Goal: Task Accomplishment & Management: Manage account settings

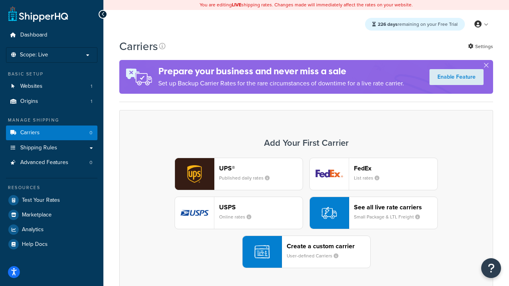
click at [306, 213] on div "UPS® Published daily rates FedEx List rates USPS Online rates See all live rate…" at bounding box center [306, 213] width 357 height 110
click at [395, 168] on header "FedEx" at bounding box center [395, 169] width 83 height 8
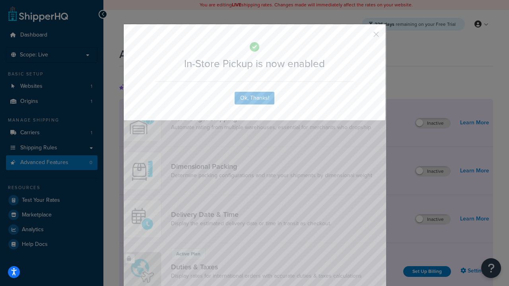
scroll to position [257, 0]
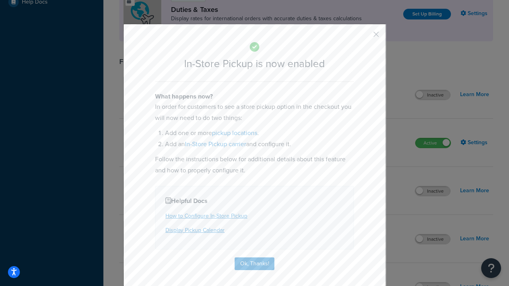
click at [364, 37] on button "button" at bounding box center [364, 37] width 2 height 2
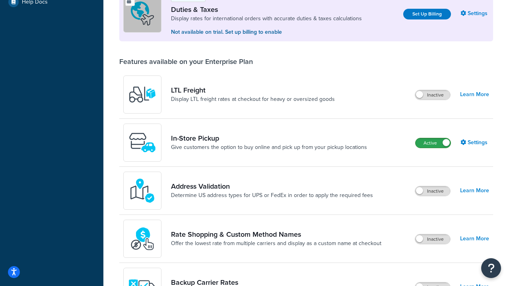
scroll to position [242, 0]
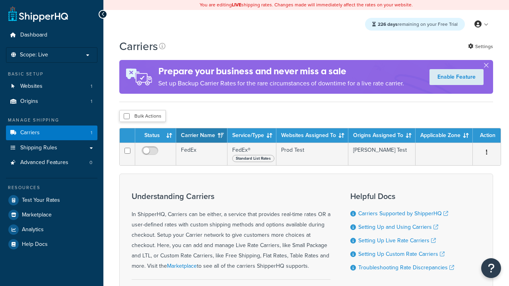
click at [126, 116] on input "checkbox" at bounding box center [127, 116] width 6 height 6
checkbox input "true"
click at [0, 0] on button "Delete" at bounding box center [0, 0] width 0 height 0
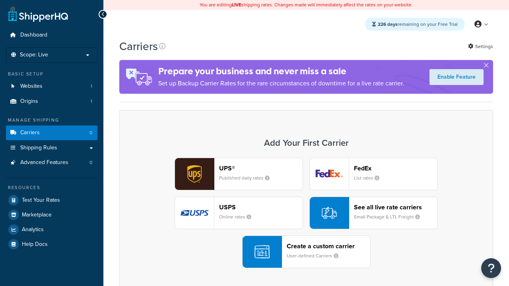
scroll to position [158, 0]
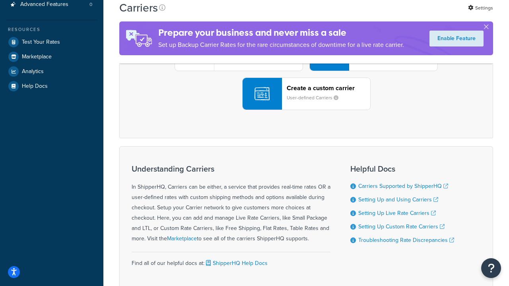
click at [306, 110] on div "UPS® Published daily rates FedEx List rates USPS Online rates See all live rate…" at bounding box center [306, 55] width 357 height 110
click at [306, 101] on small "User-defined Carriers" at bounding box center [316, 97] width 58 height 7
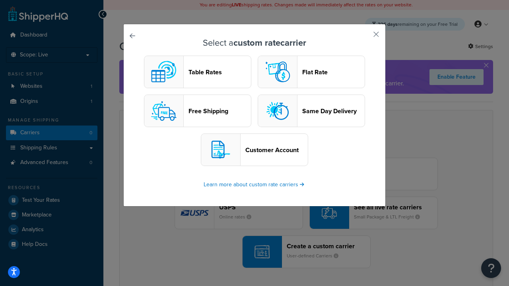
click at [197, 72] on header "Table Rates" at bounding box center [219, 72] width 62 height 8
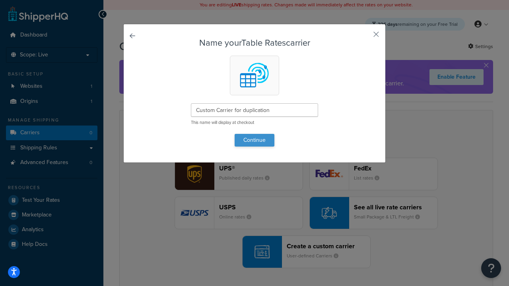
type input "Custom Carrier for duplication"
click at [254, 140] on button "Continue" at bounding box center [254, 140] width 40 height 13
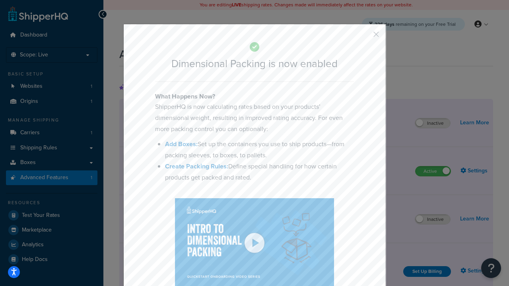
click at [364, 37] on button "button" at bounding box center [364, 37] width 2 height 2
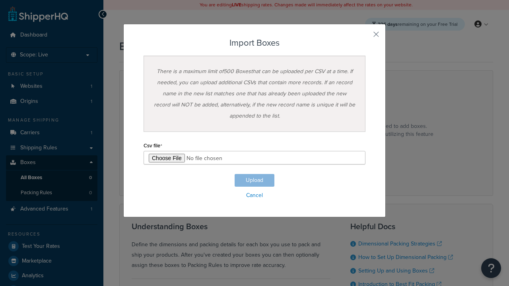
click at [254, 43] on h3 "Import Boxes" at bounding box center [254, 43] width 222 height 10
